Goal: Transaction & Acquisition: Purchase product/service

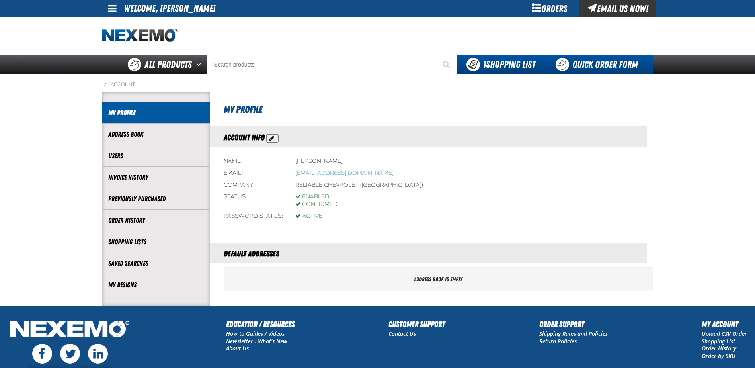
click at [577, 60] on link "Quick Order Form" at bounding box center [599, 65] width 108 height 20
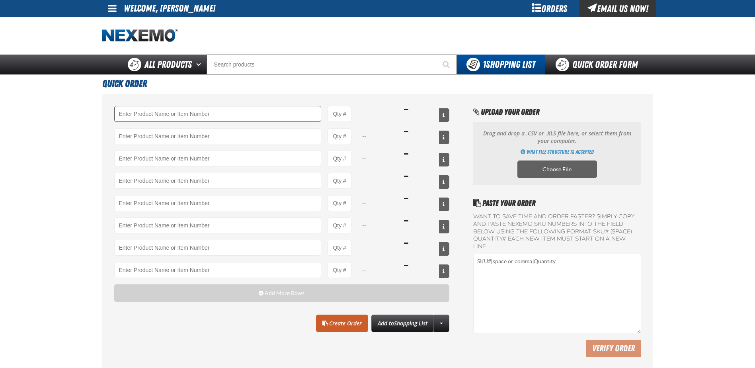
click at [199, 112] on input "Product" at bounding box center [217, 114] width 207 height 16
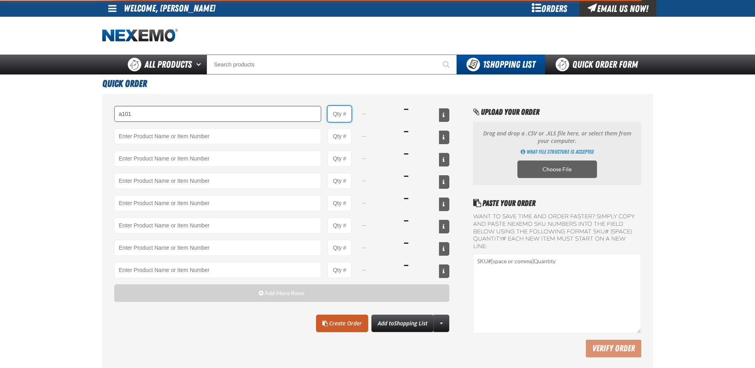
type input "A101 - Brake Parts Cleaner - ZAK Products"
type input "1"
select select "can"
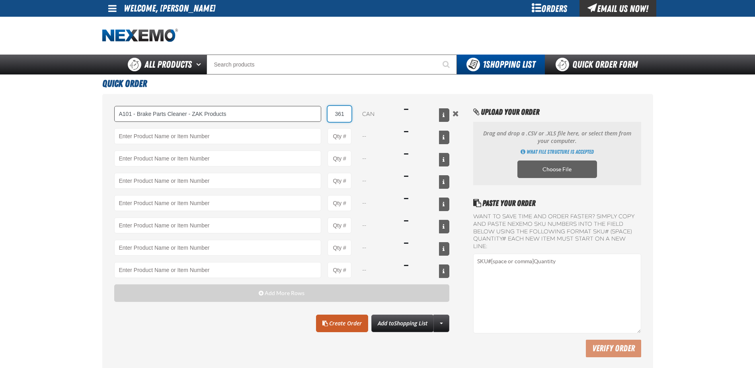
drag, startPoint x: 347, startPoint y: 113, endPoint x: 319, endPoint y: 114, distance: 27.1
click at [319, 114] on div "A101 - Brake Parts Cleaner - ZAK Products 361 can $1,115.49" at bounding box center [281, 114] width 335 height 16
type input "36"
click at [251, 136] on input "Product" at bounding box center [217, 136] width 207 height 16
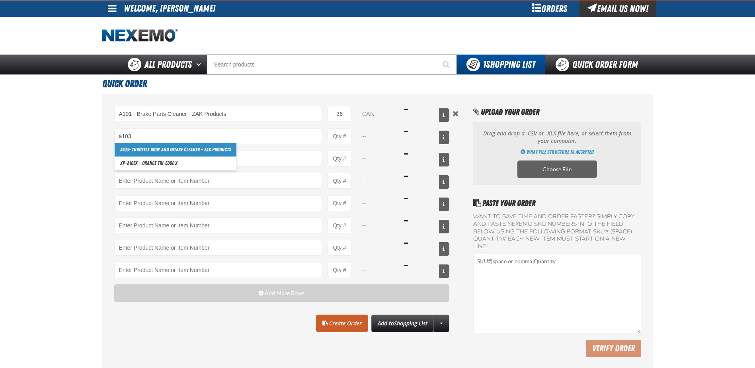
click at [190, 150] on link "A103 - Throttle Body and Intake Cleaner - ZAK Products" at bounding box center [176, 150] width 122 height 14
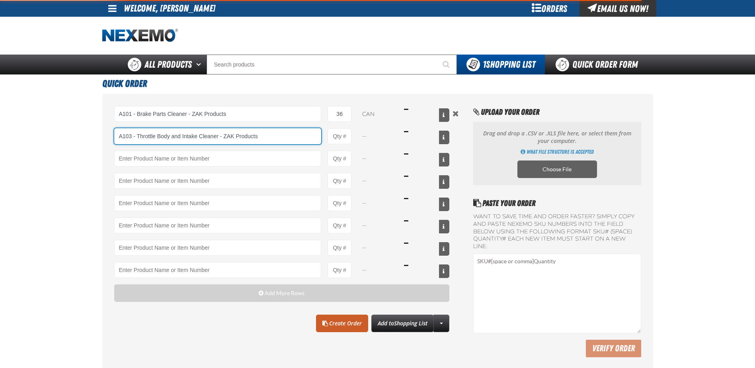
type input "A103 - Throttle Body and Intake Cleaner - ZAK Products"
type input "1"
select select "can"
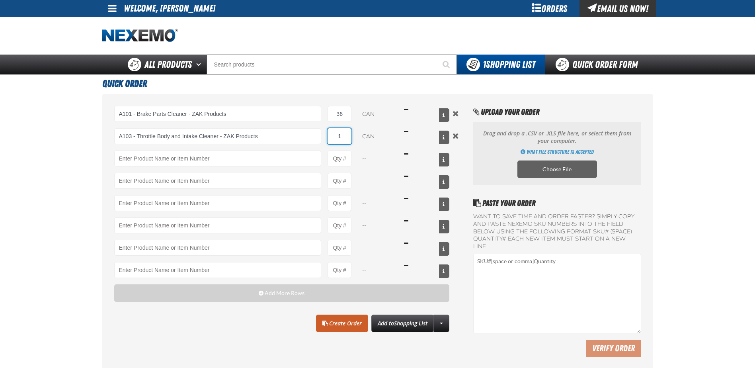
drag, startPoint x: 345, startPoint y: 133, endPoint x: 333, endPoint y: 135, distance: 12.1
click at [333, 135] on input "1" at bounding box center [339, 136] width 24 height 16
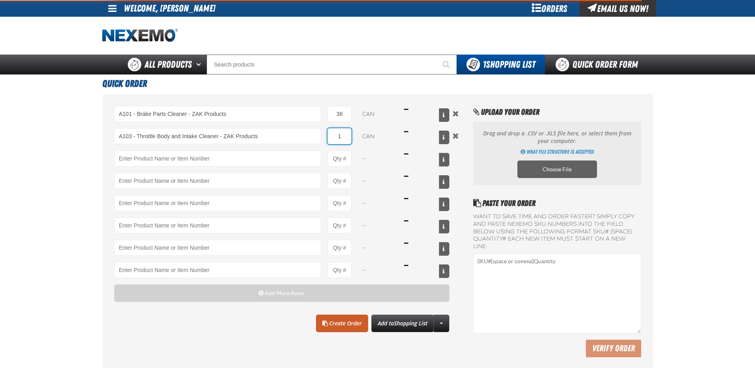
type input "A103 - Throttle Body and Intake Cleaner - ZAK Products"
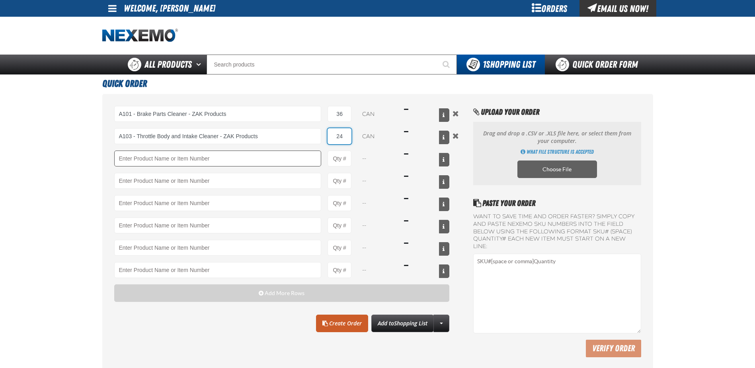
type input "24"
click at [242, 161] on input "Product" at bounding box center [217, 158] width 207 height 16
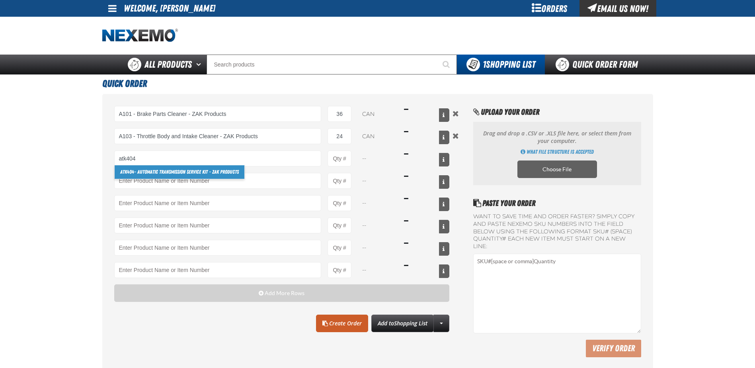
click at [182, 173] on link "ATK404 - Automatic Transmission Service Kit - ZAK Products" at bounding box center [180, 172] width 130 height 14
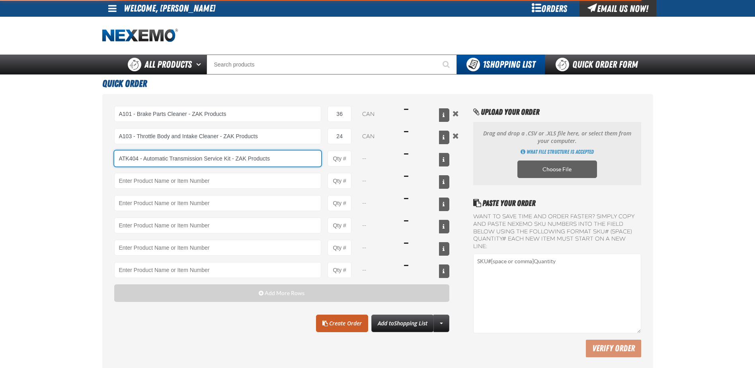
type input "ATK404 - Automatic Transmission Service Kit - ZAK Products"
type input "1"
select select "kit"
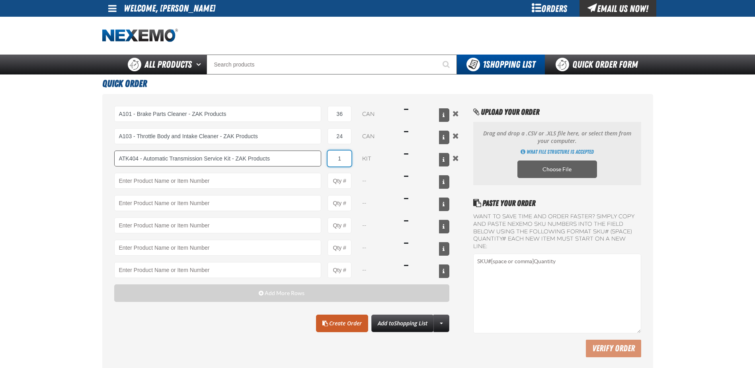
drag, startPoint x: 348, startPoint y: 158, endPoint x: 319, endPoint y: 156, distance: 29.1
click at [323, 158] on div "ATK404 - Automatic Transmission Service Kit - ZAK Products ATK404 - Automatic T…" at bounding box center [281, 158] width 335 height 16
type input "ATK404 - Automatic Transmission Service Kit - ZAK Products"
type input "12"
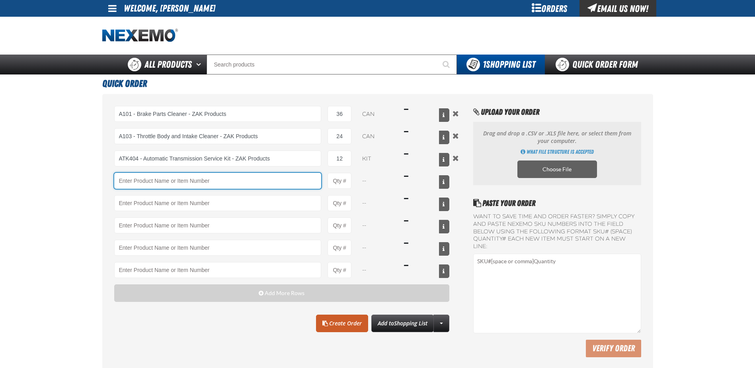
click at [258, 175] on input "Product" at bounding box center [217, 181] width 207 height 16
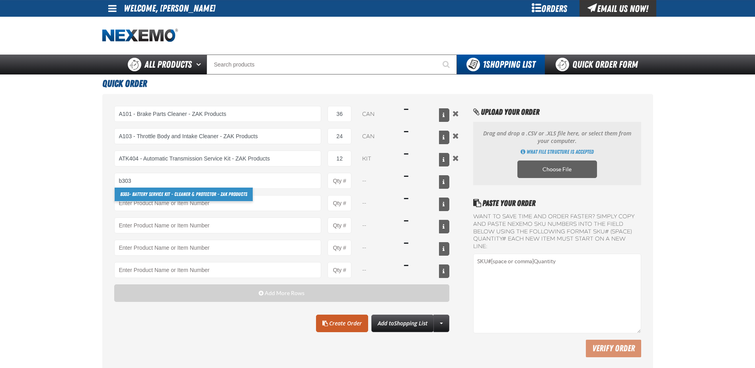
click at [159, 196] on link "B303 - Battery Service Kit - Cleaner & Protector - ZAK Products" at bounding box center [184, 194] width 138 height 14
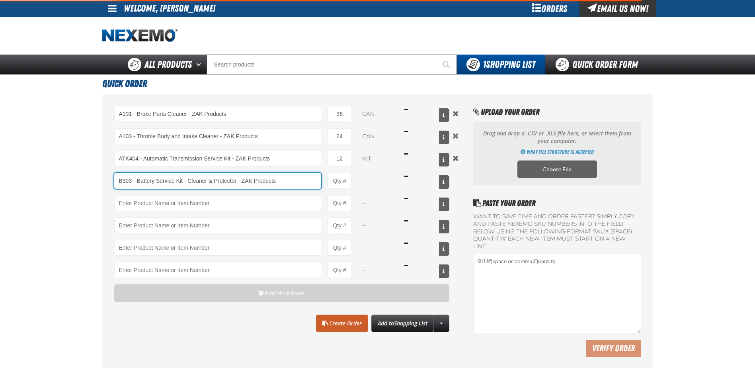
type input "B303 - Battery Service Kit - Cleaner &amp; Protector - ZAK Products"
type input "1"
select select "kit"
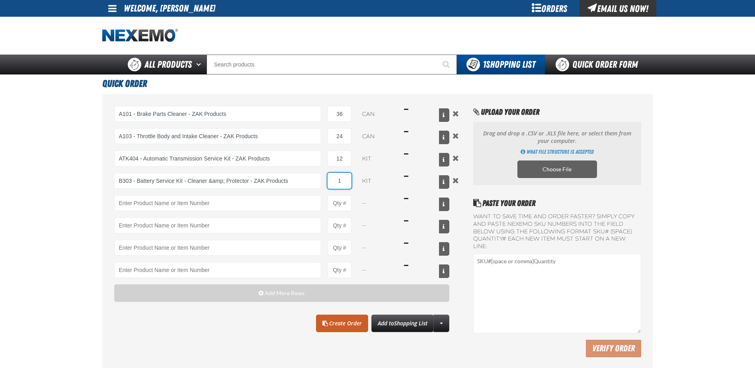
drag, startPoint x: 347, startPoint y: 178, endPoint x: 310, endPoint y: 169, distance: 38.1
click at [326, 180] on div "B303 - Battery Service Kit - Cleaner &amp; Protector - ZAK Products B303 - Batt…" at bounding box center [281, 181] width 335 height 16
type input "B303 - Battery Service Kit - Cleaner &amp; Protector - ZAK Products"
type input "12"
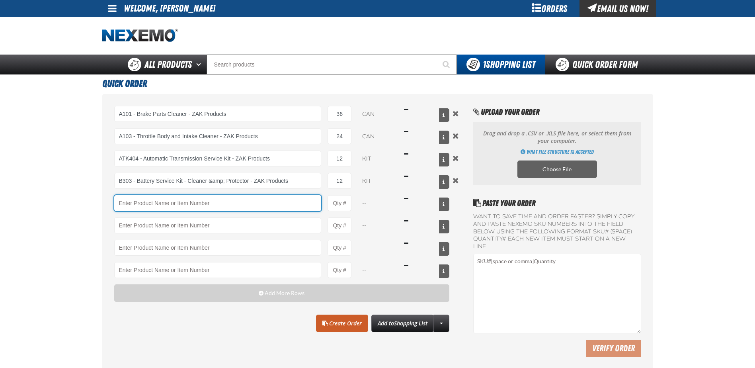
click at [263, 206] on input "Product" at bounding box center [217, 203] width 207 height 16
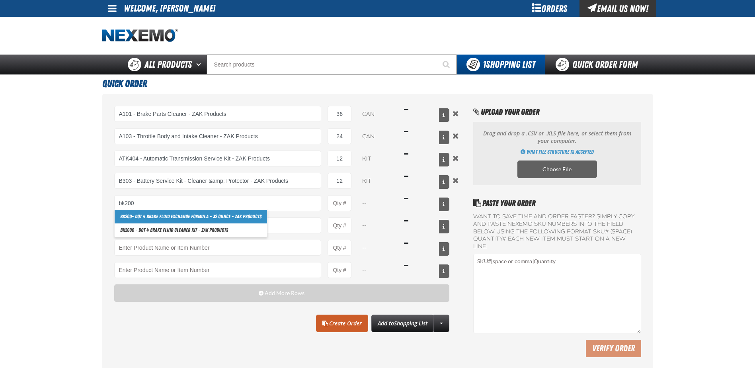
click at [187, 218] on link "BK200 - DOT 4 Brake Fluid Exchange Formula - 32 Ounce - ZAK Products" at bounding box center [191, 217] width 152 height 14
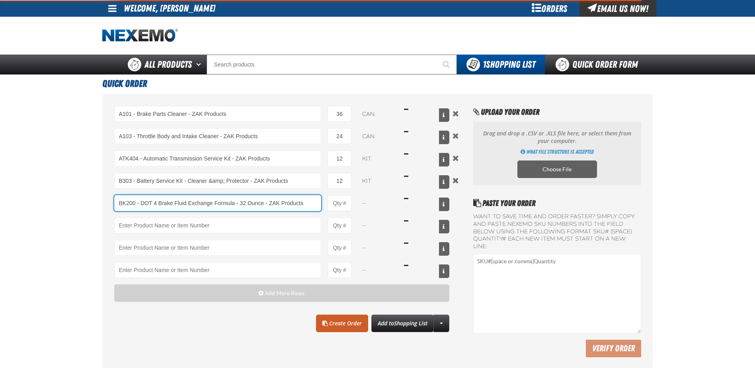
type input "BK200 - DOT 4 Brake Fluid Exchange Formula - 32 Ounce - ZAK Products"
type input "1"
select select "bottle"
drag, startPoint x: 344, startPoint y: 202, endPoint x: 317, endPoint y: 203, distance: 26.3
click at [317, 203] on div "BK200 - DOT 4 Brake Fluid Exchange Formula - 32 Ounce - ZAK Products BK200 - DO…" at bounding box center [281, 203] width 335 height 16
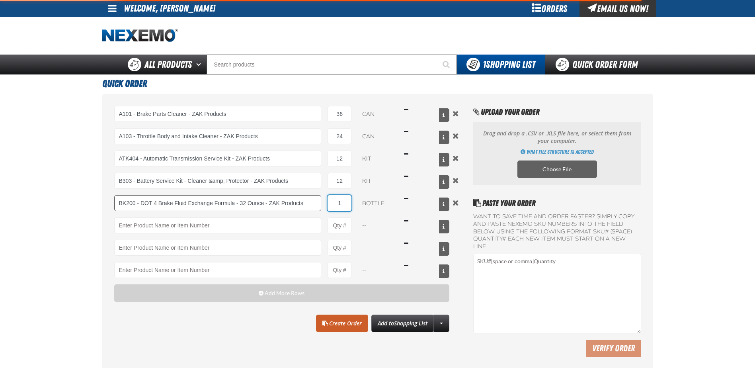
type input "BK200 - DOT 4 Brake Fluid Exchange Formula - 32 Ounce - ZAK Products"
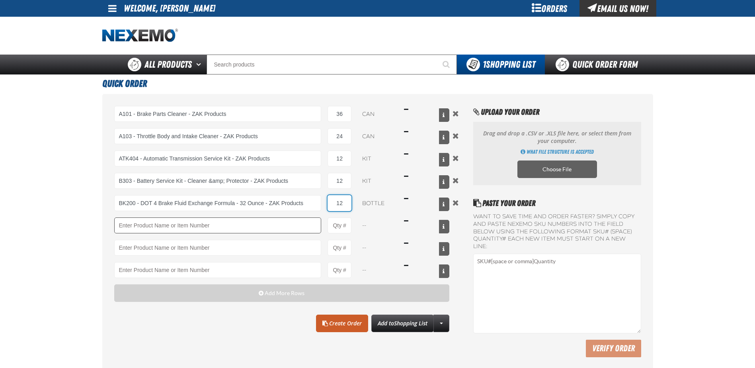
type input "12"
click at [188, 226] on input "Product" at bounding box center [217, 225] width 207 height 16
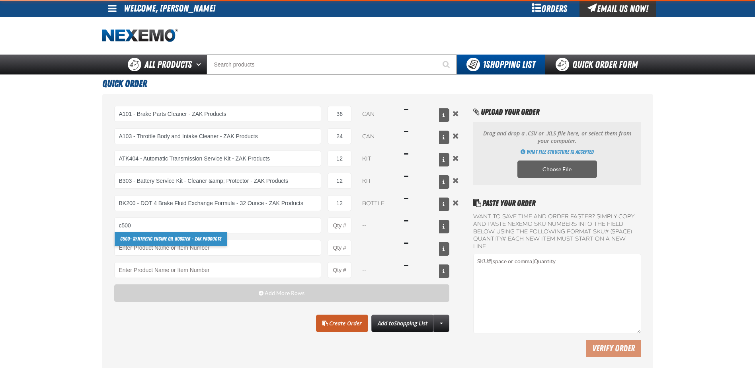
click at [164, 239] on link "C500 - Synthetic Engine Oil Booster - ZAK Products" at bounding box center [171, 239] width 112 height 14
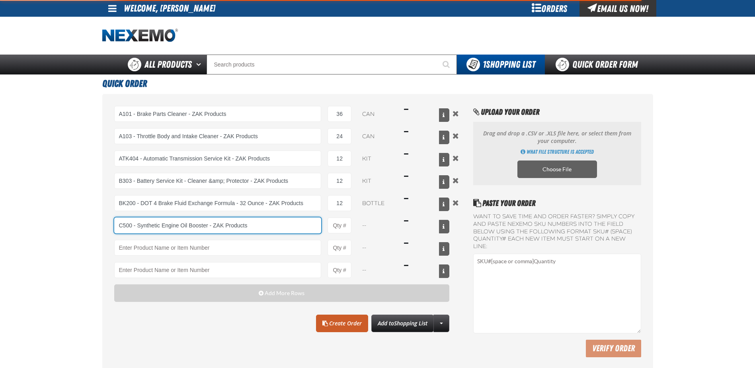
type input "C500 - Synthetic Engine Oil Booster - ZAK Products"
type input "1"
select select "bottle"
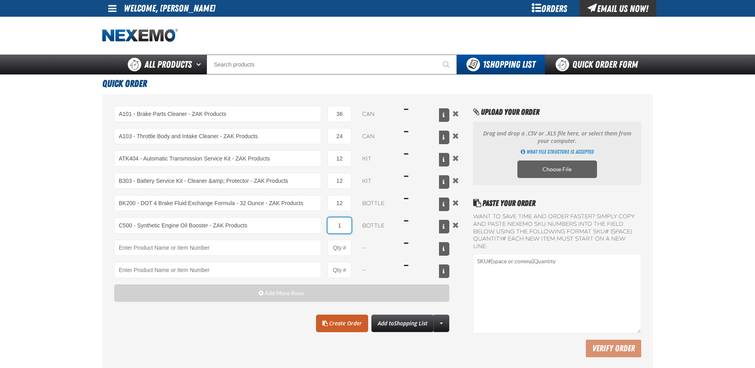
drag, startPoint x: 343, startPoint y: 227, endPoint x: 335, endPoint y: 226, distance: 8.0
click at [335, 226] on input "1" at bounding box center [339, 225] width 24 height 16
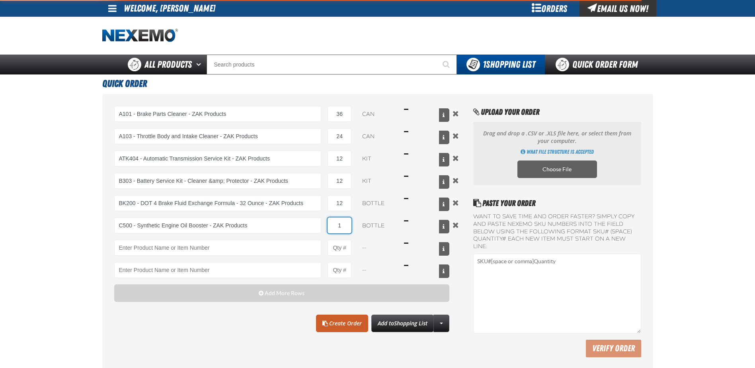
type input "C500 - Synthetic Engine Oil Booster - ZAK Products"
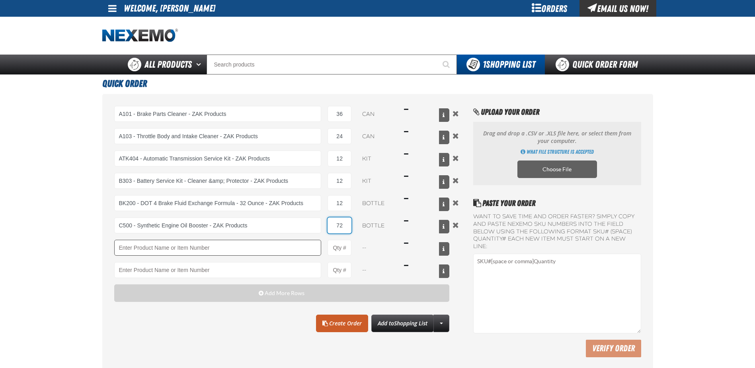
type input "72"
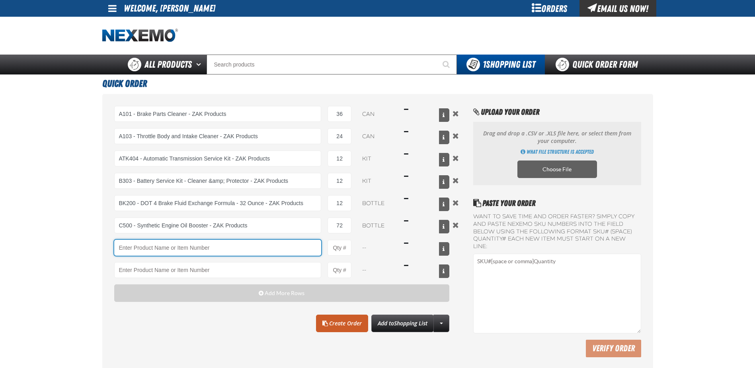
click at [215, 248] on input "Product" at bounding box center [217, 247] width 207 height 16
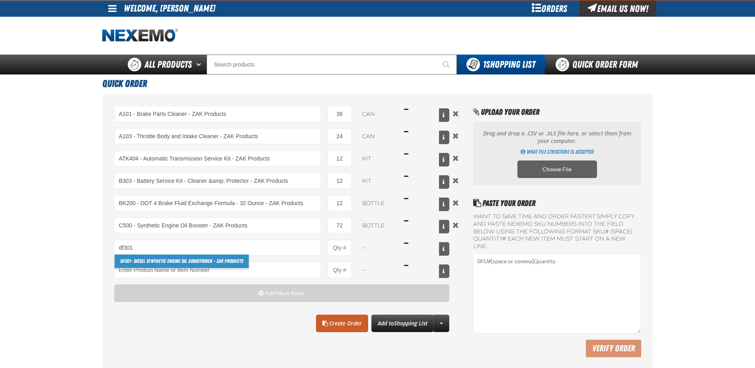
click at [175, 259] on link "DF301 - Diesel Synthetic Engine Oil Conditioner - ZAK Products" at bounding box center [182, 261] width 134 height 14
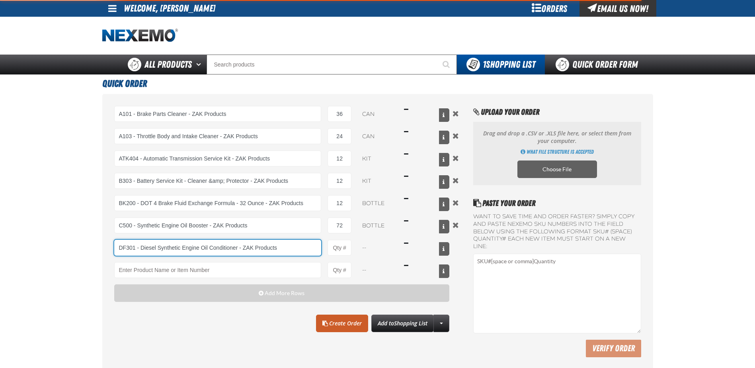
type input "DF301 - Diesel Synthetic Engine Oil Conditioner - ZAK Products"
type input "1"
select select "bottle"
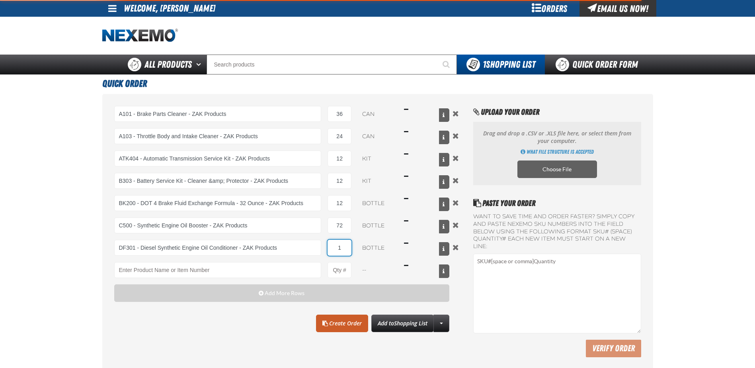
type input "DF301 - Diesel Synthetic Engine Oil Conditioner - ZAK Products"
drag, startPoint x: 342, startPoint y: 250, endPoint x: 337, endPoint y: 249, distance: 4.9
click at [337, 249] on input "1" at bounding box center [339, 247] width 24 height 16
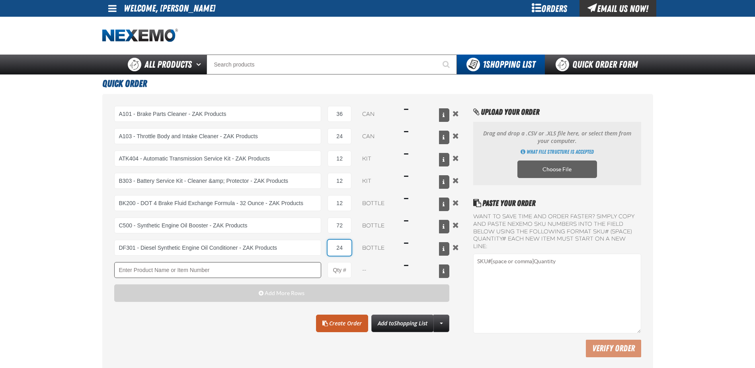
type input "24"
click at [267, 269] on input "Product" at bounding box center [217, 270] width 207 height 16
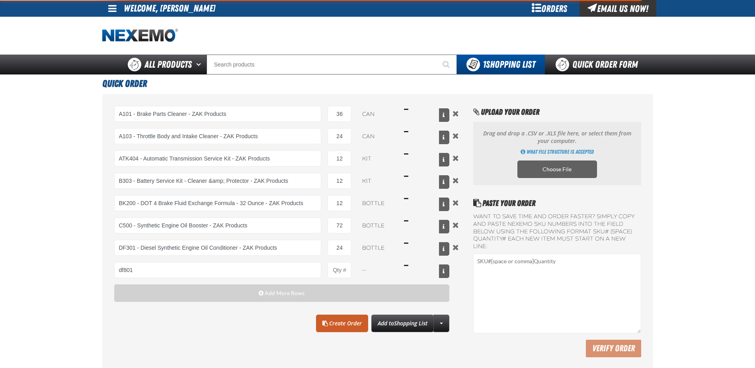
type input "DF801 - DIESEL 8-in-1 TOTAL CLEAN - ZAK Products"
type input "1"
select select "bottle"
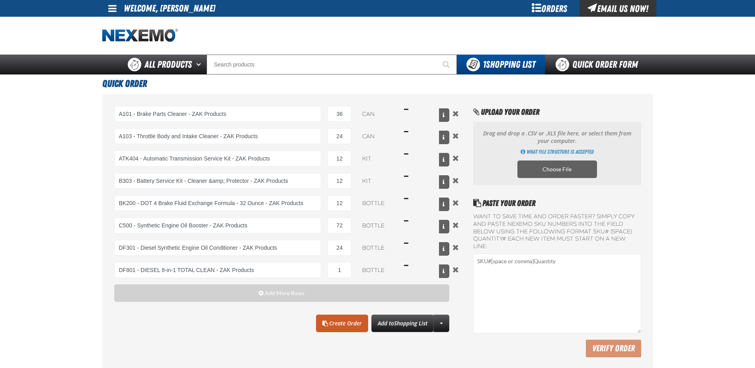
click at [74, 290] on main "Quick Order A101 - Brake Parts Cleaner - ZAK Products 36 can $111.24 A103 - Thr…" at bounding box center [377, 223] width 755 height 298
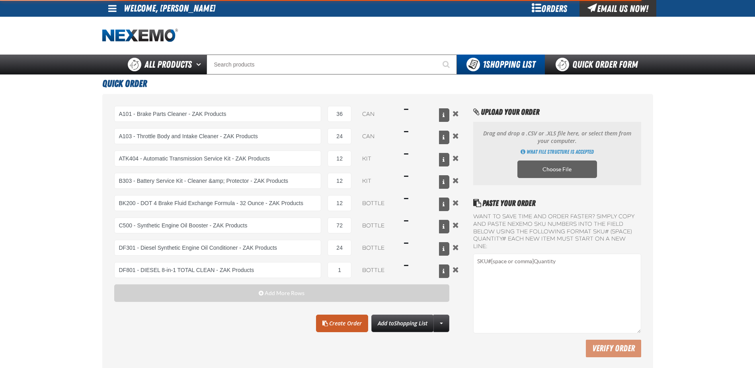
type input "DF801 - DIESEL 8-in-1 TOTAL CLEAN - ZAK Products"
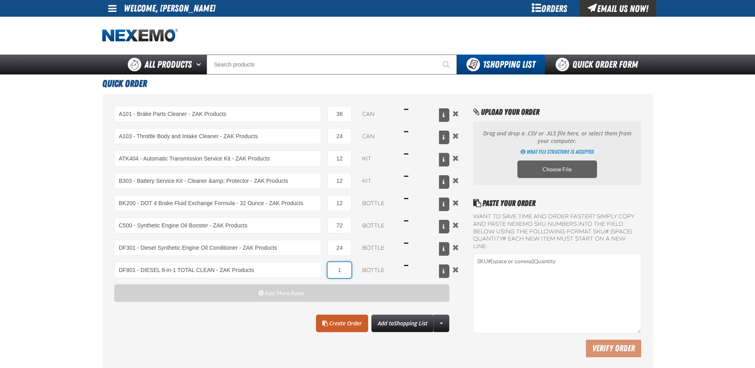
drag, startPoint x: 342, startPoint y: 268, endPoint x: 334, endPoint y: 269, distance: 8.0
click at [334, 269] on input "1" at bounding box center [339, 270] width 24 height 16
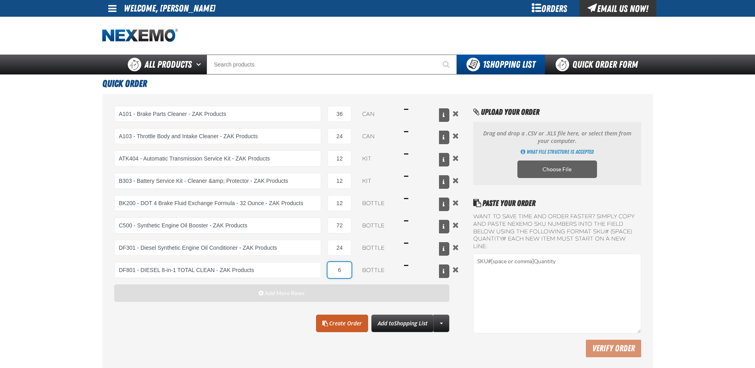
type input "6"
click at [342, 295] on button "Add More Rows" at bounding box center [281, 293] width 335 height 18
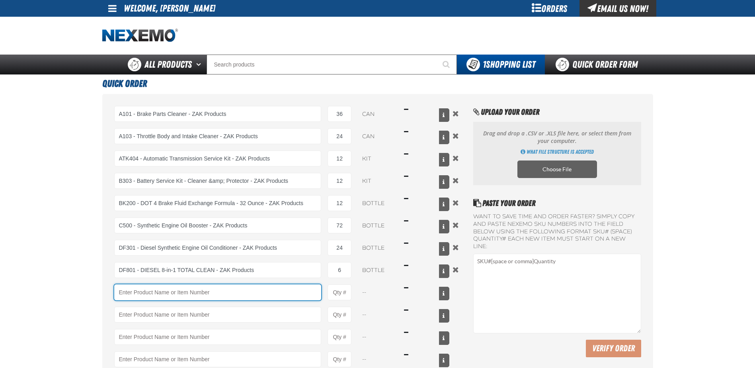
click at [224, 295] on input "Product" at bounding box center [217, 292] width 207 height 16
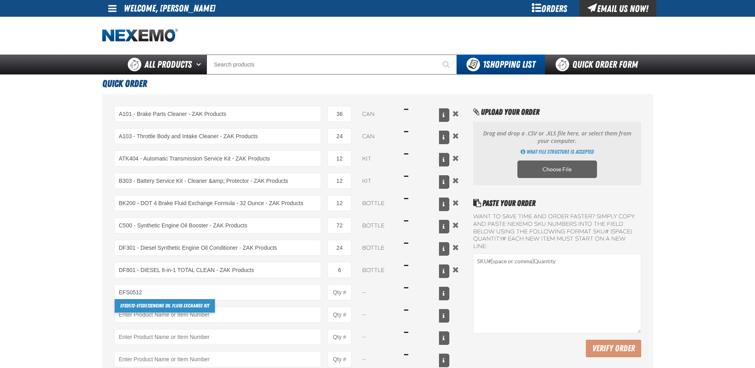
click at [192, 307] on link "EFS0512 - EFS0512 Engine Oil Fluid Exchange Kit" at bounding box center [165, 306] width 100 height 14
type input "EFS0512 - EFS0512 Engine Oil Fluid Exchange Kit"
type input "1"
select select "kit"
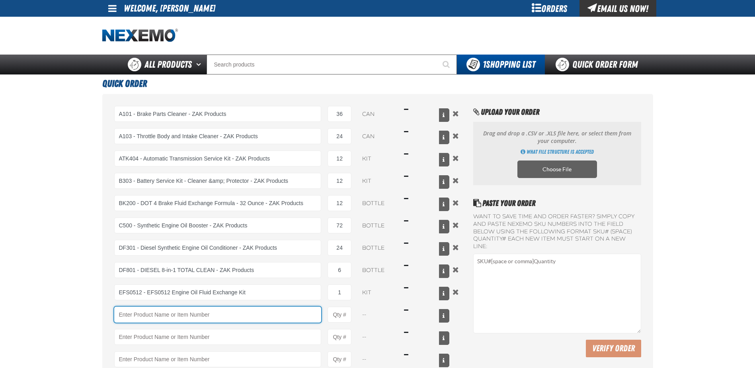
click at [270, 313] on input "Product" at bounding box center [217, 314] width 207 height 16
type input "EFS0512 - EFS0512 Engine Oil Fluid Exchange Kit"
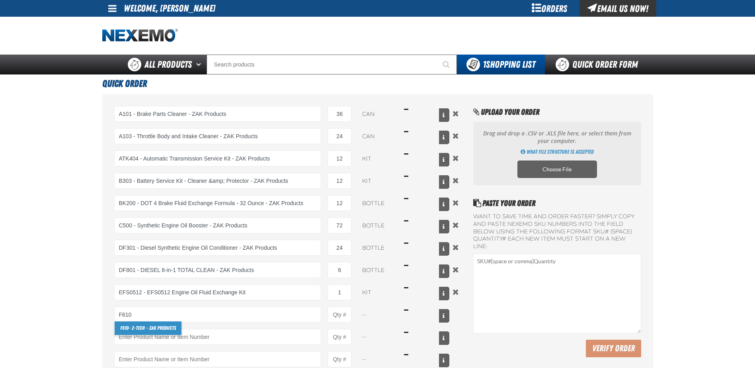
click at [176, 329] on link "F610 - Z-Tech - ZAK Products" at bounding box center [148, 328] width 67 height 14
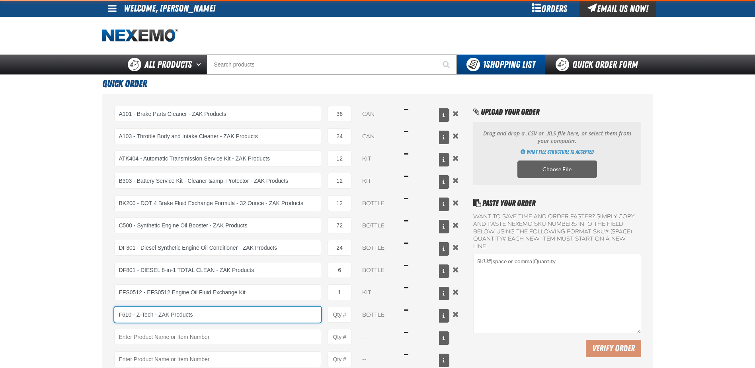
type input "F610 - Z-Tech - ZAK Products"
type input "1"
select select "bottle"
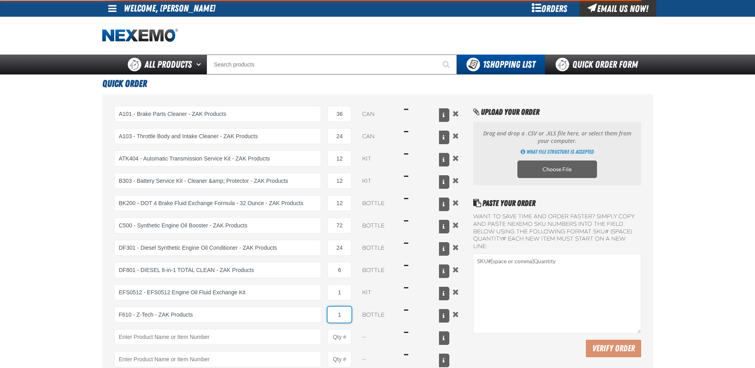
drag, startPoint x: 343, startPoint y: 314, endPoint x: 331, endPoint y: 315, distance: 12.0
click at [331, 315] on input "1" at bounding box center [339, 314] width 24 height 16
type input "F610 - Z-Tech - ZAK Products"
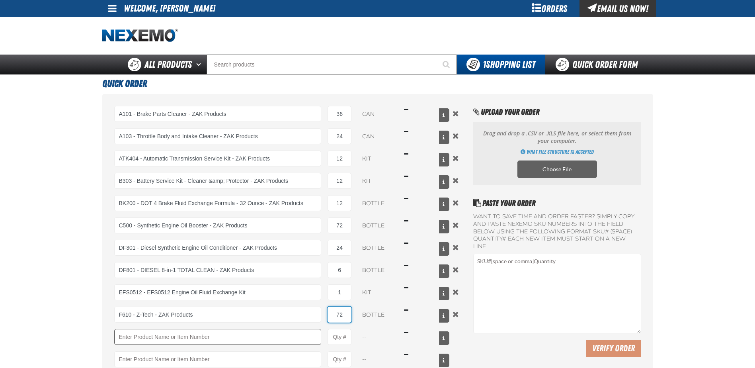
type input "72"
click at [206, 341] on input "Product" at bounding box center [217, 337] width 207 height 16
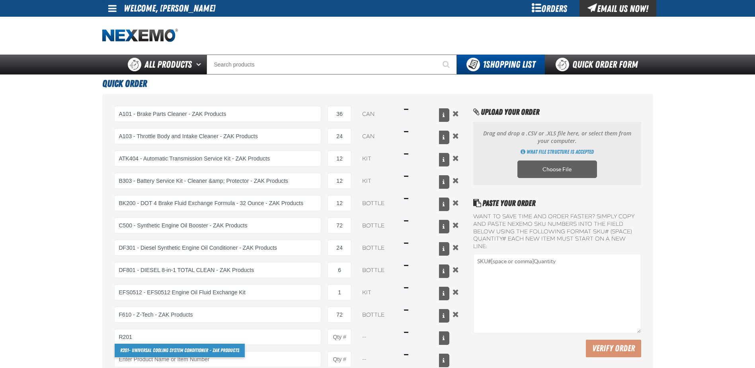
click at [156, 348] on link "R201 - Universal Cooling System Conditioner - ZAK Products" at bounding box center [180, 350] width 130 height 14
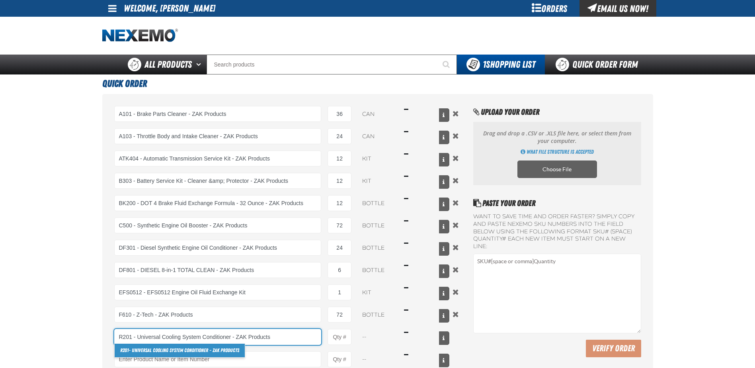
type input "R201 - Universal Cooling System Conditioner - ZAK Products"
type input "1"
select select "bottle"
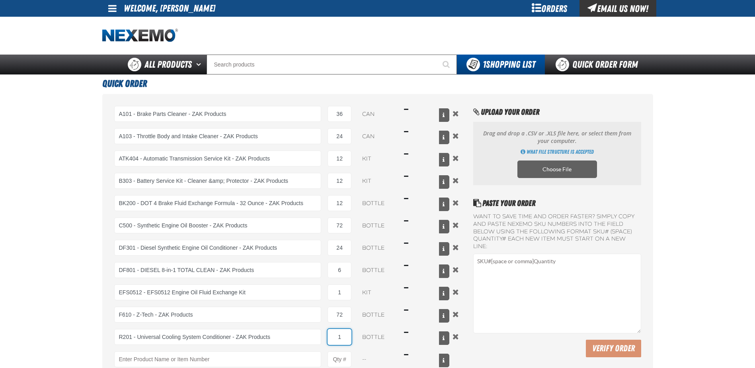
drag, startPoint x: 345, startPoint y: 337, endPoint x: 328, endPoint y: 337, distance: 16.3
click at [328, 337] on input "1" at bounding box center [339, 337] width 24 height 16
type input "R201 - Universal Cooling System Conditioner - ZAK Products"
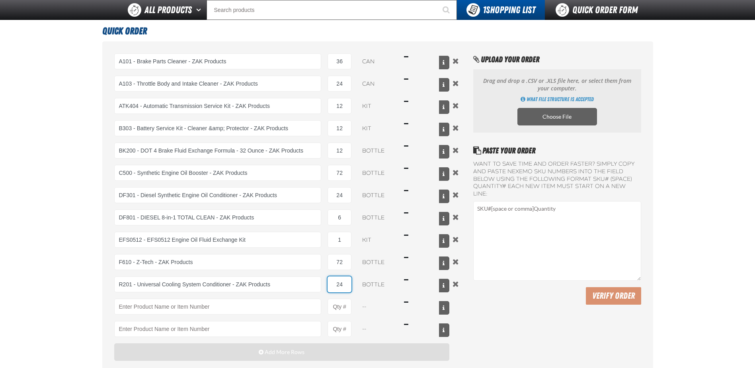
scroll to position [80, 0]
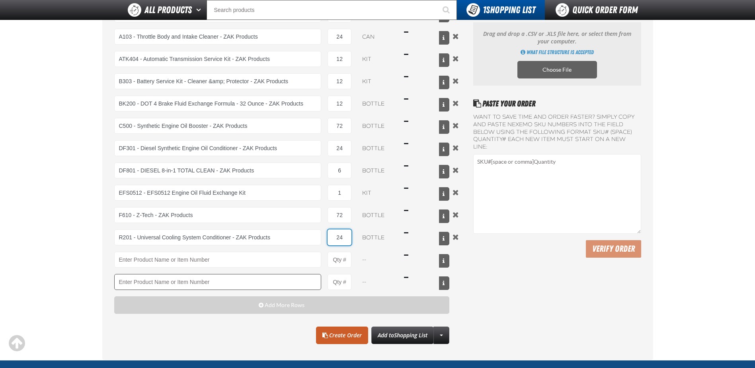
type input "24"
click at [216, 280] on input "Product" at bounding box center [217, 282] width 207 height 16
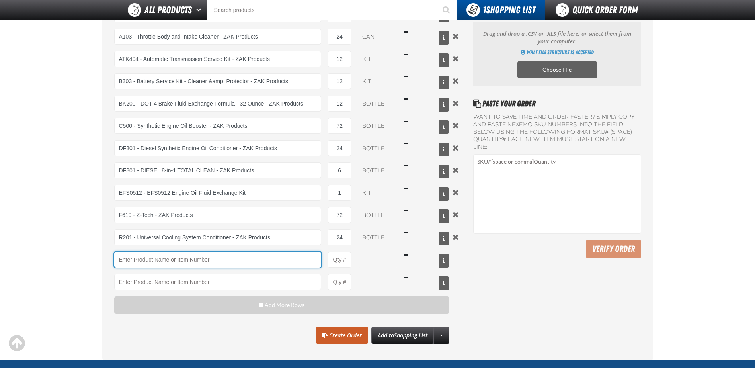
click at [219, 261] on input "Product" at bounding box center [217, 259] width 207 height 16
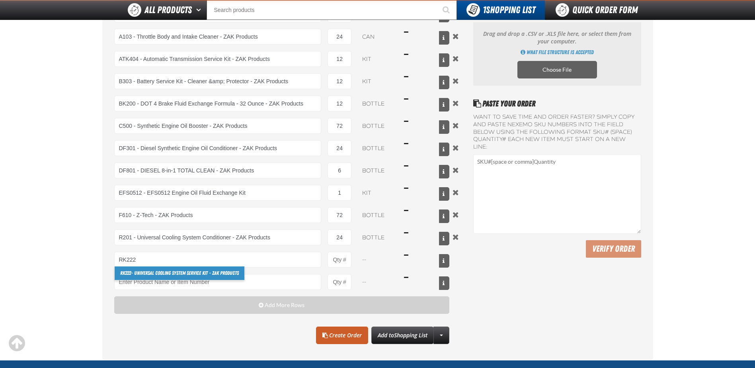
click at [139, 274] on link "RK222 - Universal Cooling System Service Kit - ZAK Products" at bounding box center [180, 273] width 130 height 14
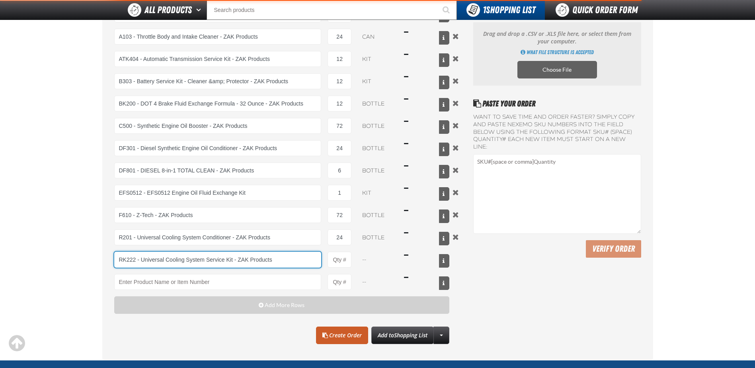
type input "RK222 - Universal Cooling System Service Kit - ZAK Products"
type input "1"
select select "kit"
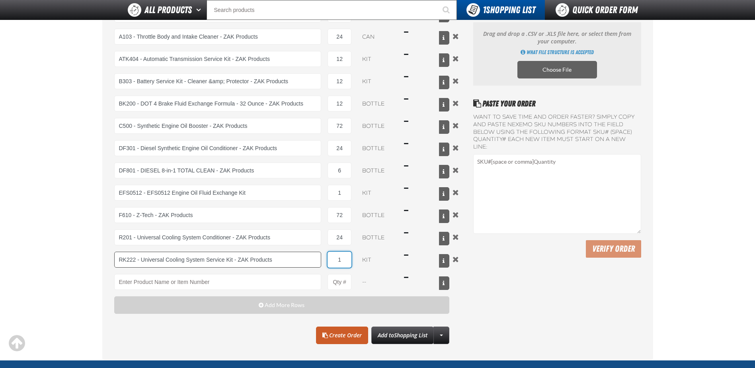
drag, startPoint x: 343, startPoint y: 258, endPoint x: 320, endPoint y: 255, distance: 23.3
click at [331, 260] on input "1" at bounding box center [339, 259] width 24 height 16
type input "RK222 - Universal Cooling System Service Kit - ZAK Products"
type input "12"
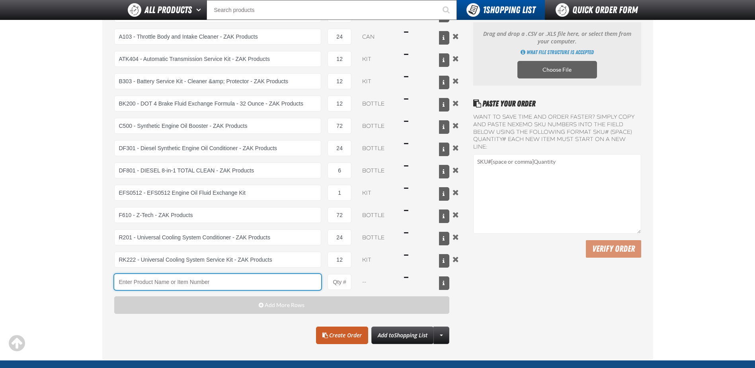
click at [271, 282] on input "Product" at bounding box center [217, 282] width 207 height 16
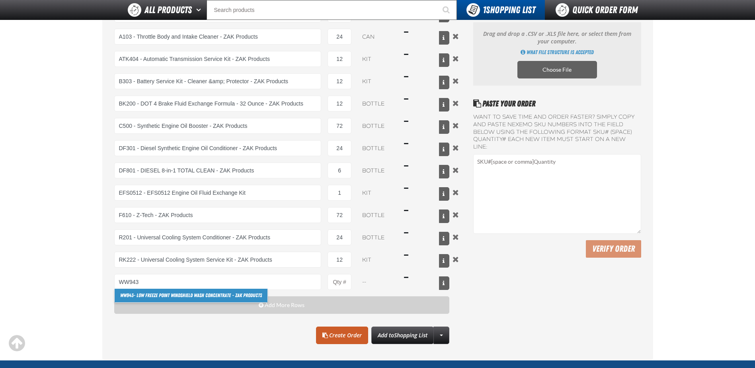
click at [215, 296] on link "WW943 - Low Freeze Point Windshield Wash Concentrate - ZAK Products" at bounding box center [191, 295] width 153 height 14
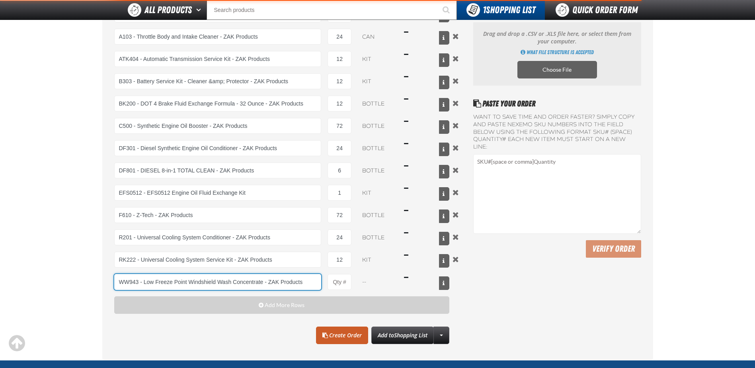
type input "WW943 - Low Freeze Point Windshield Wash Concentrate - ZAK Products"
type input "1"
select select "bottle"
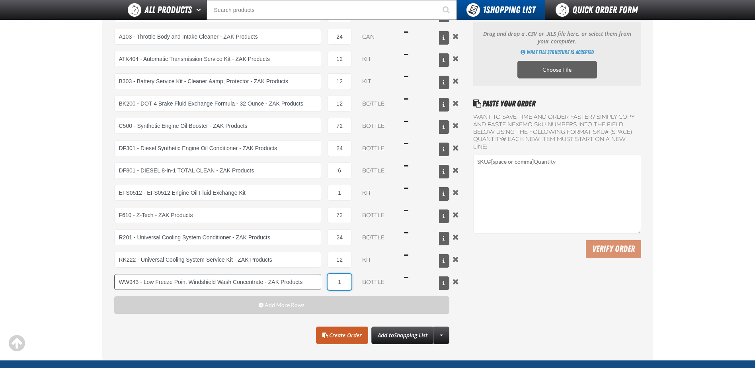
drag, startPoint x: 345, startPoint y: 282, endPoint x: 320, endPoint y: 284, distance: 25.1
click at [332, 283] on input "1" at bounding box center [339, 282] width 24 height 16
type input "WW943 - Low Freeze Point Windshield Wash Concentrate - ZAK Products"
type input "48"
click at [339, 339] on link "Create Order" at bounding box center [342, 335] width 52 height 18
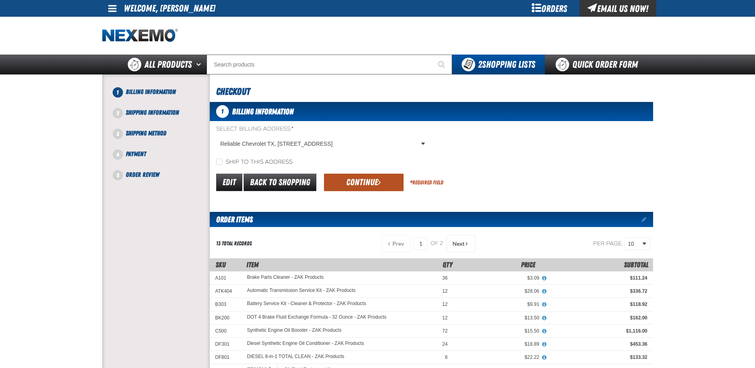
click at [371, 186] on button "Continue" at bounding box center [364, 182] width 80 height 18
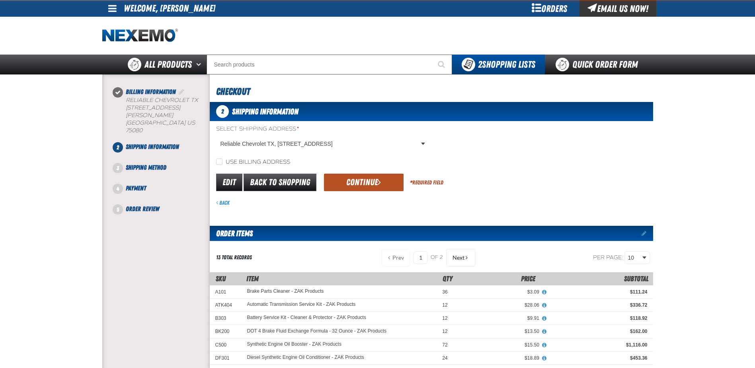
click at [348, 185] on button "Continue" at bounding box center [364, 182] width 80 height 18
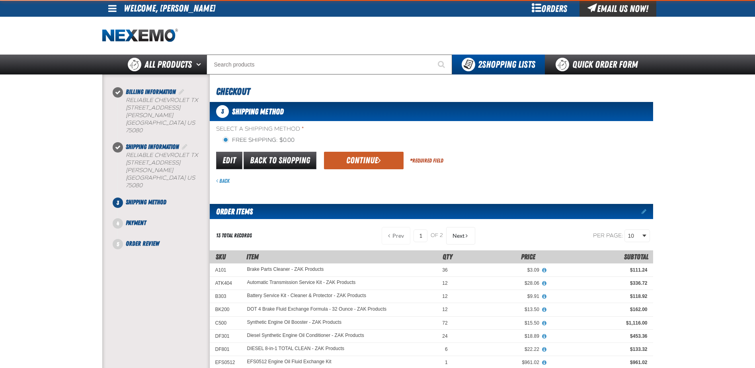
click at [342, 185] on div "3 Shipping Method Select a Shipping Method * Free Shipping: $0.00 flat_rate_2 p…" at bounding box center [431, 308] width 443 height 412
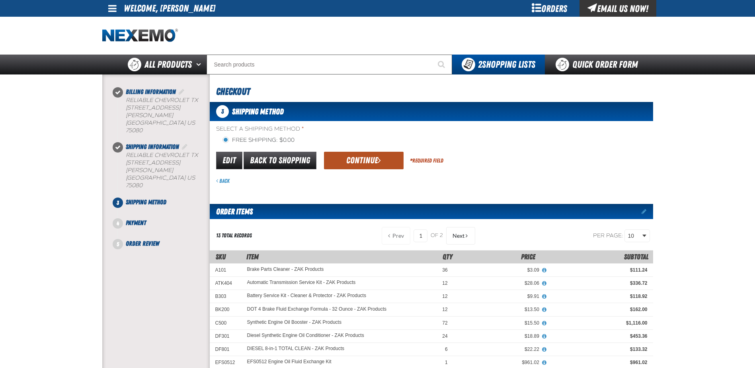
click at [344, 164] on button "Continue" at bounding box center [364, 161] width 80 height 18
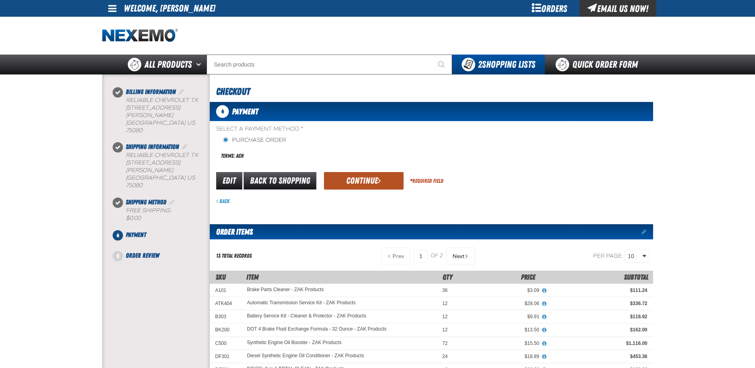
click at [341, 182] on button "Continue" at bounding box center [364, 181] width 80 height 18
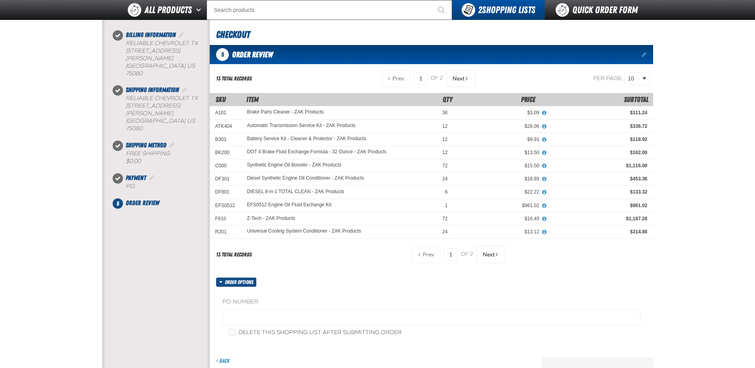
scroll to position [119, 0]
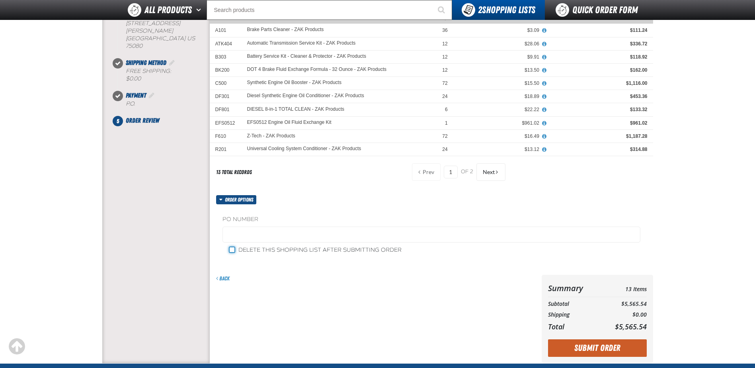
click at [233, 249] on input "Delete this shopping list after submitting order" at bounding box center [232, 249] width 6 height 6
checkbox input "true"
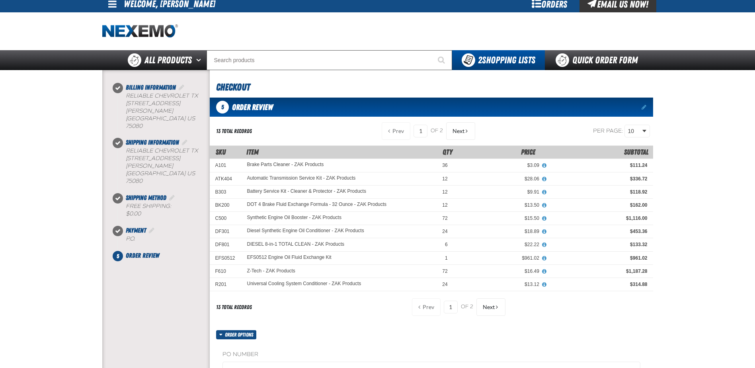
scroll to position [0, 0]
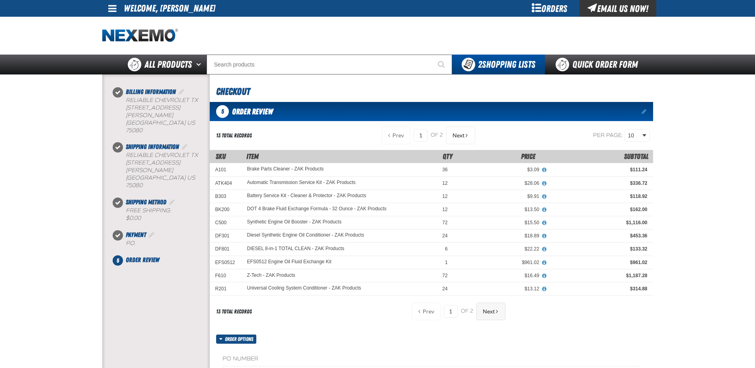
click at [494, 311] on button "Next" at bounding box center [490, 311] width 29 height 18
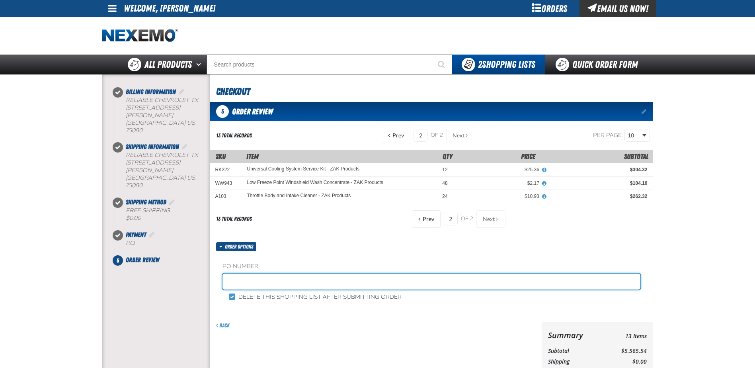
click at [237, 284] on input "text" at bounding box center [431, 281] width 418 height 16
type input "Z238"
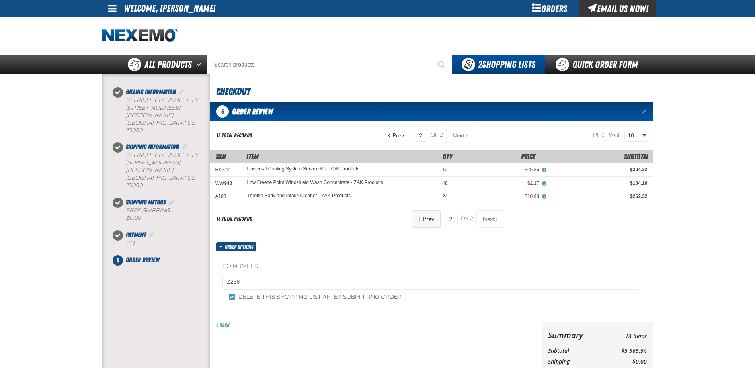
click at [434, 219] on button "Prev" at bounding box center [426, 219] width 29 height 18
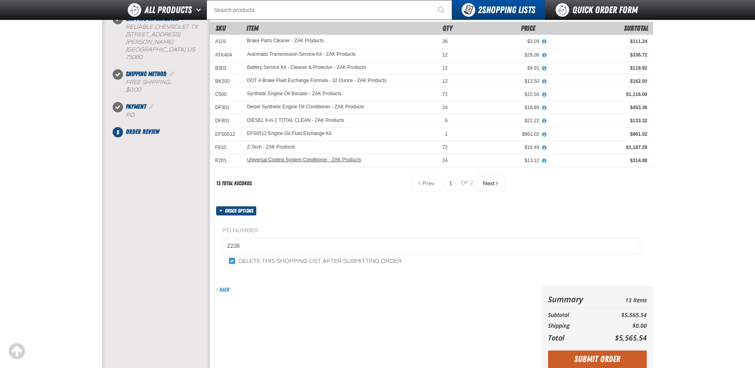
scroll to position [119, 0]
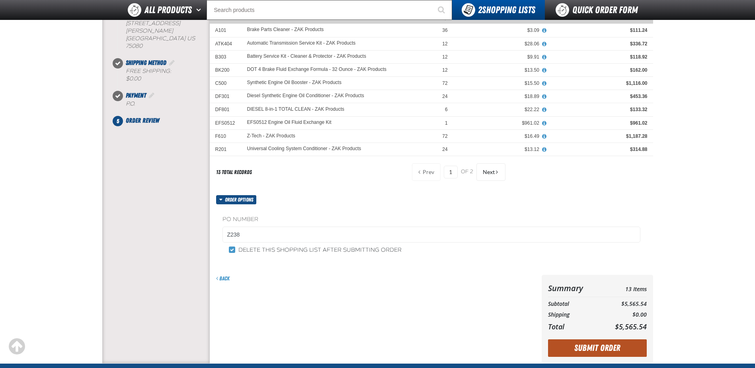
click at [580, 345] on button "Submit Order" at bounding box center [597, 348] width 99 height 18
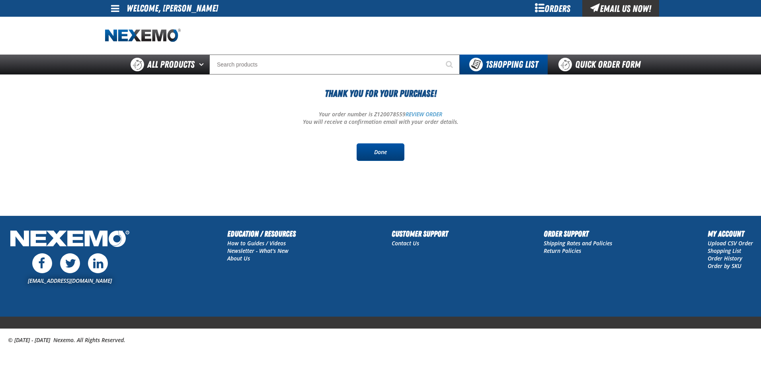
click at [383, 150] on link "Done" at bounding box center [380, 152] width 48 height 18
